Goal: Information Seeking & Learning: Learn about a topic

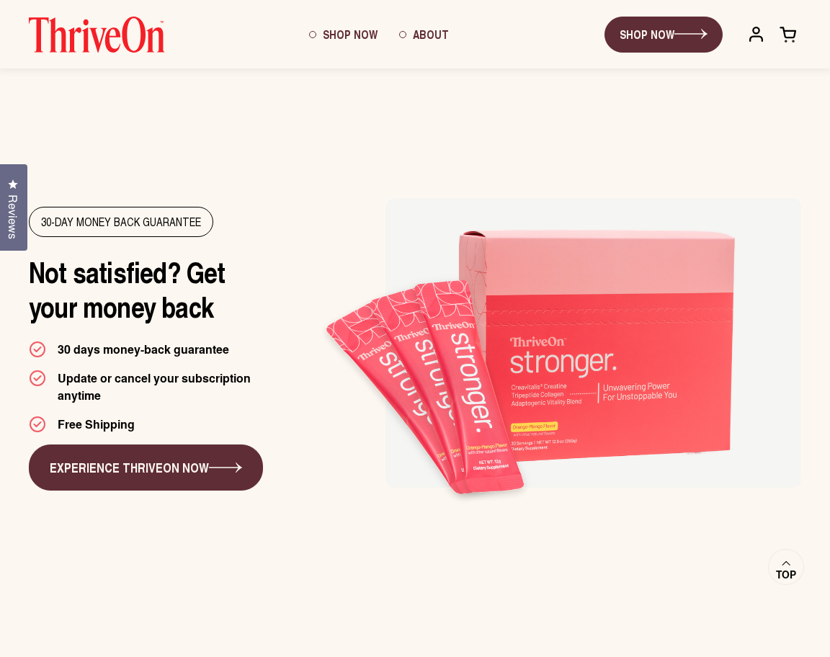
scroll to position [8113, 0]
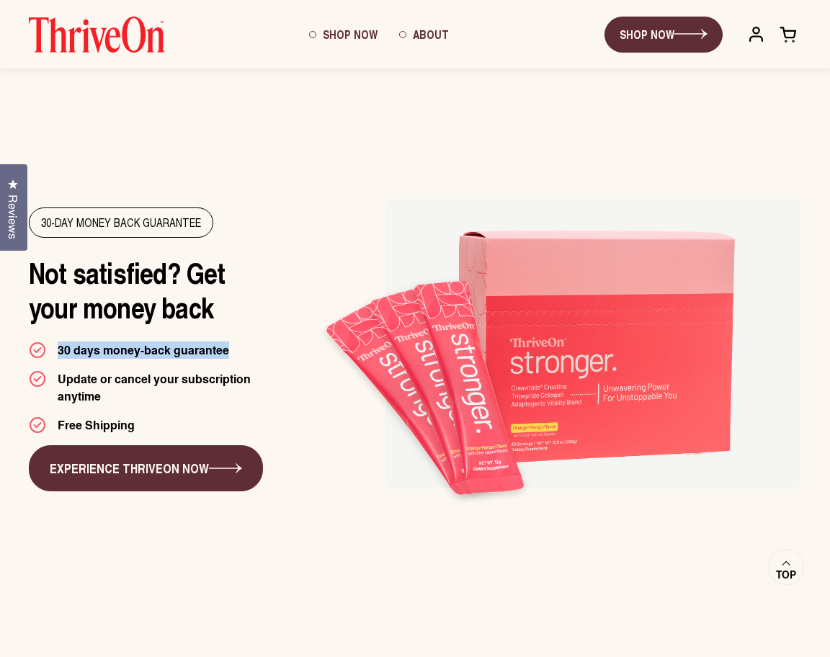
drag, startPoint x: 226, startPoint y: 346, endPoint x: 49, endPoint y: 352, distance: 177.4
click at [50, 347] on div "30 days money-back guarantee" at bounding box center [153, 350] width 248 height 17
copy p "30 days money-back guarantee"
drag, startPoint x: 128, startPoint y: 421, endPoint x: 44, endPoint y: 416, distance: 84.5
click at [56, 420] on div "Free Shipping" at bounding box center [153, 425] width 248 height 17
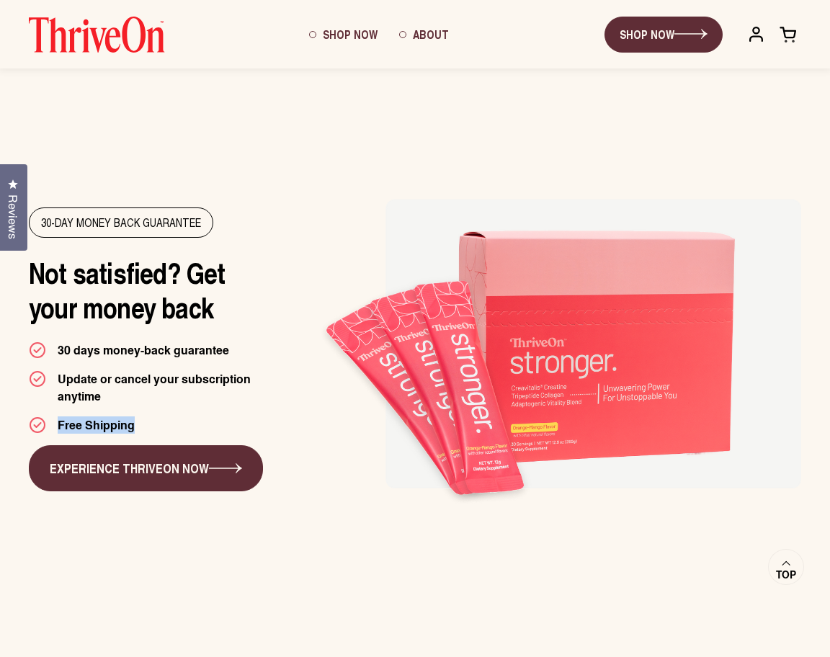
copy p "Free Shipping"
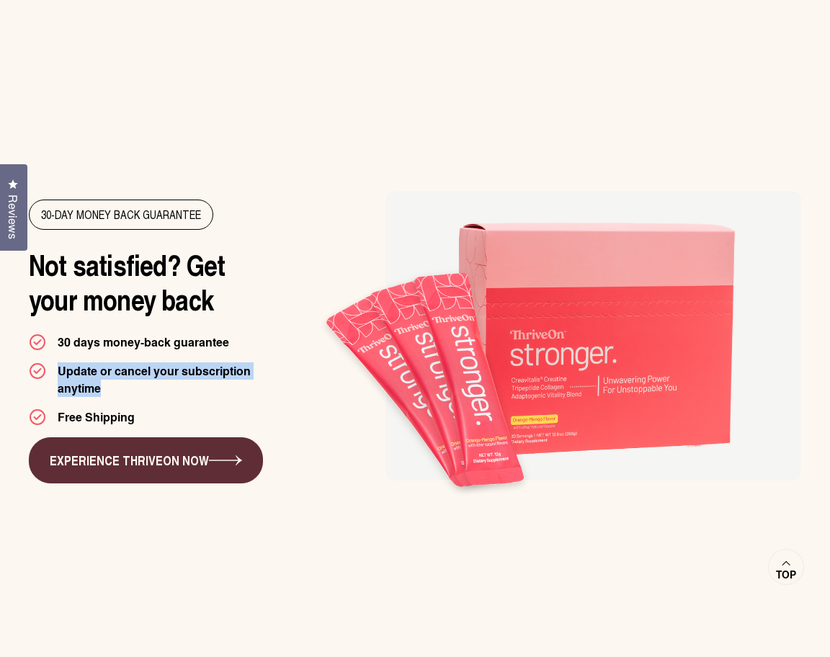
scroll to position [8115, 0]
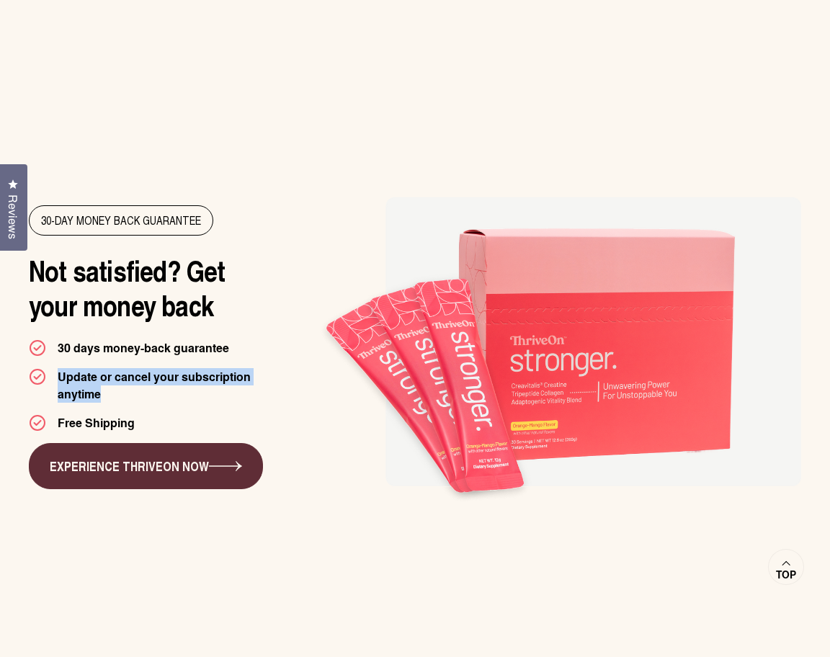
drag, startPoint x: 99, startPoint y: 390, endPoint x: 51, endPoint y: 370, distance: 52.3
click at [51, 368] on div "Update or cancel your subscription anytime" at bounding box center [153, 385] width 248 height 35
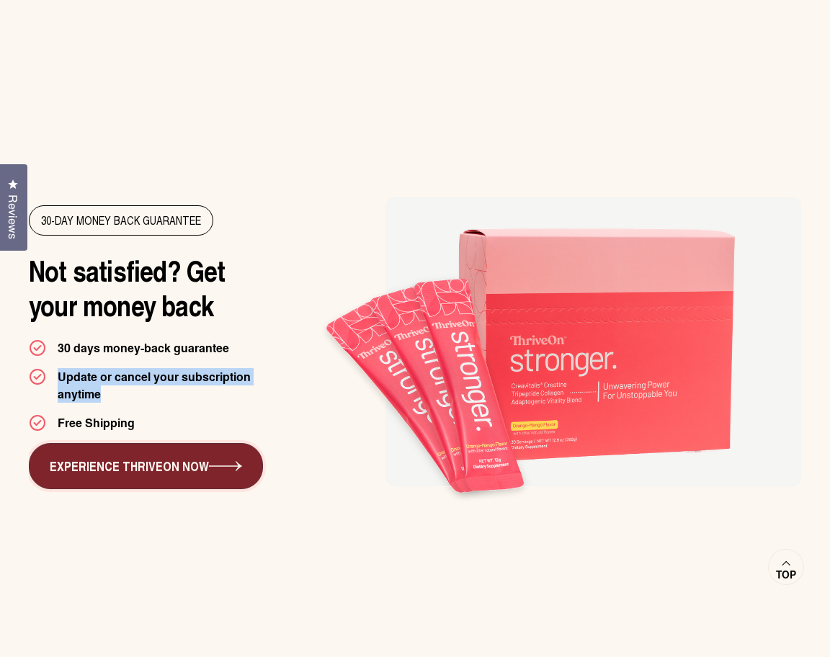
copy p "Update or cancel your subscription anytime"
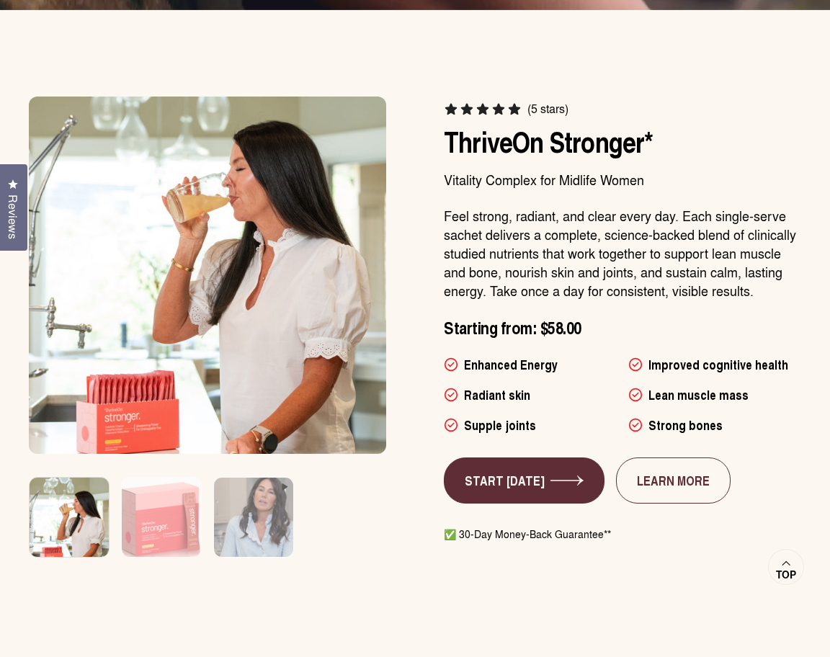
scroll to position [781, 0]
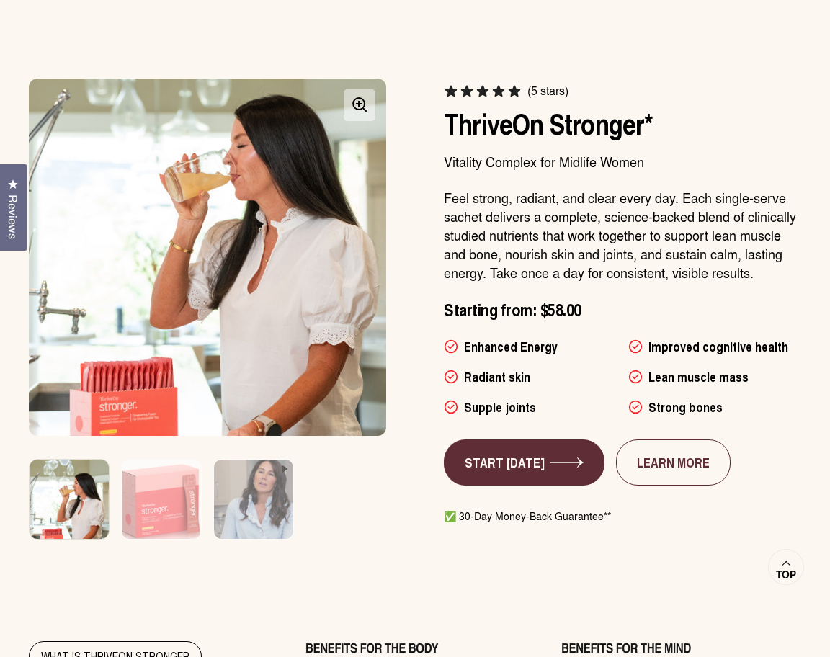
type input "**********"
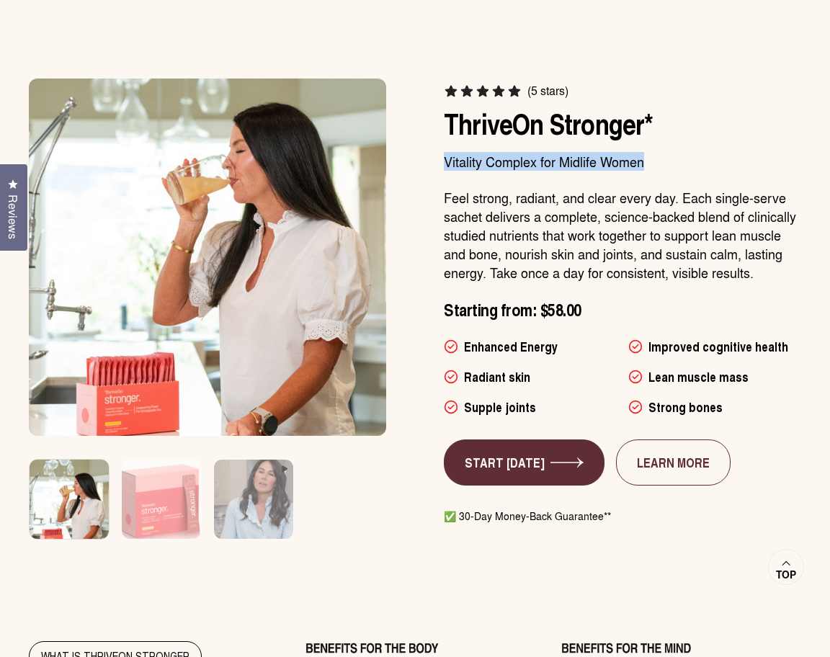
drag, startPoint x: 644, startPoint y: 161, endPoint x: 408, endPoint y: 182, distance: 236.6
click at [442, 166] on div "(5 stars) ThriveOn Stronger* Vitality Complex for Midlife Women Feel strong, ra…" at bounding box center [415, 309] width 773 height 461
copy p "Vitality Complex for Midlife Women"
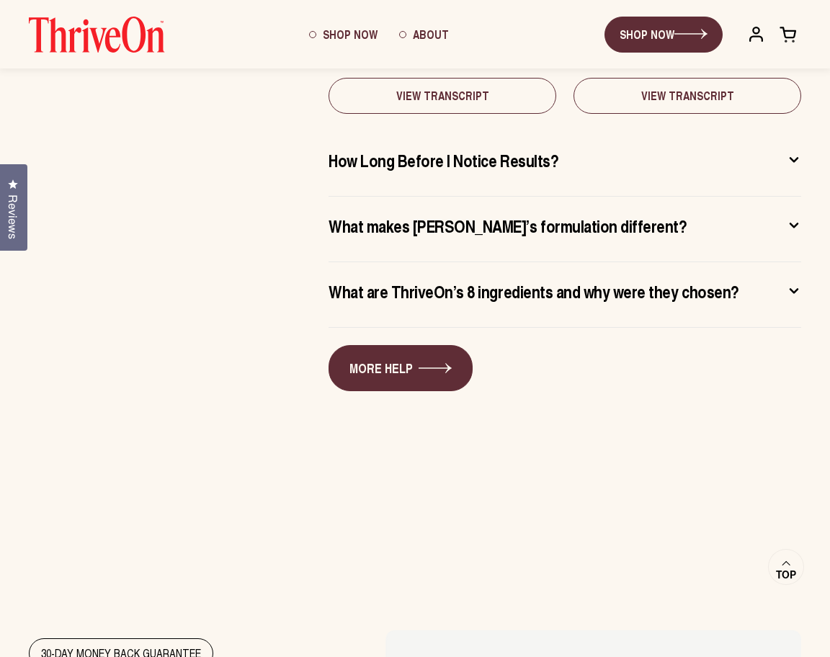
scroll to position [7663, 0]
